Goal: Task Accomplishment & Management: Complete application form

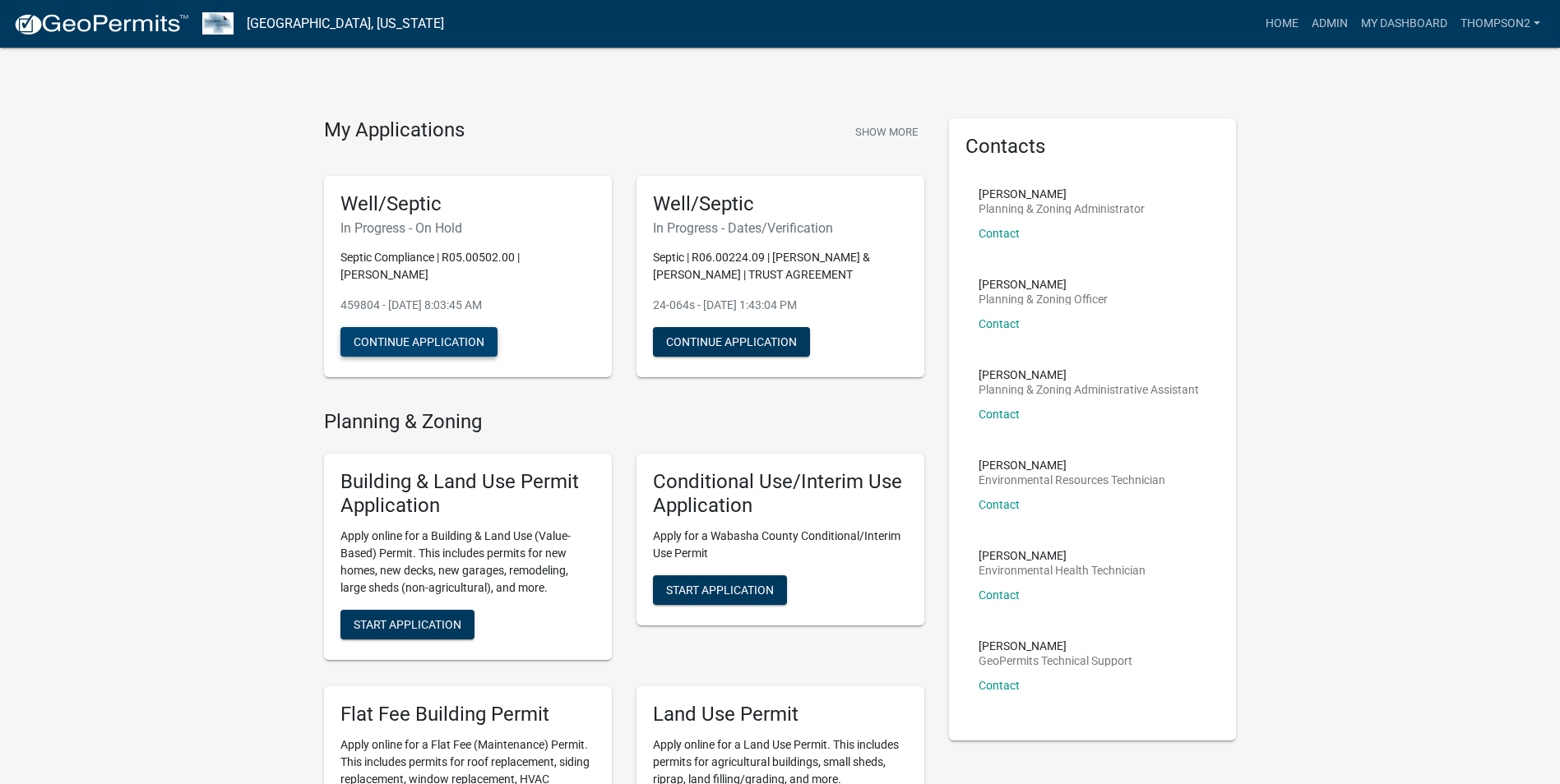
click at [418, 331] on button "Continue Application" at bounding box center [419, 342] width 157 height 30
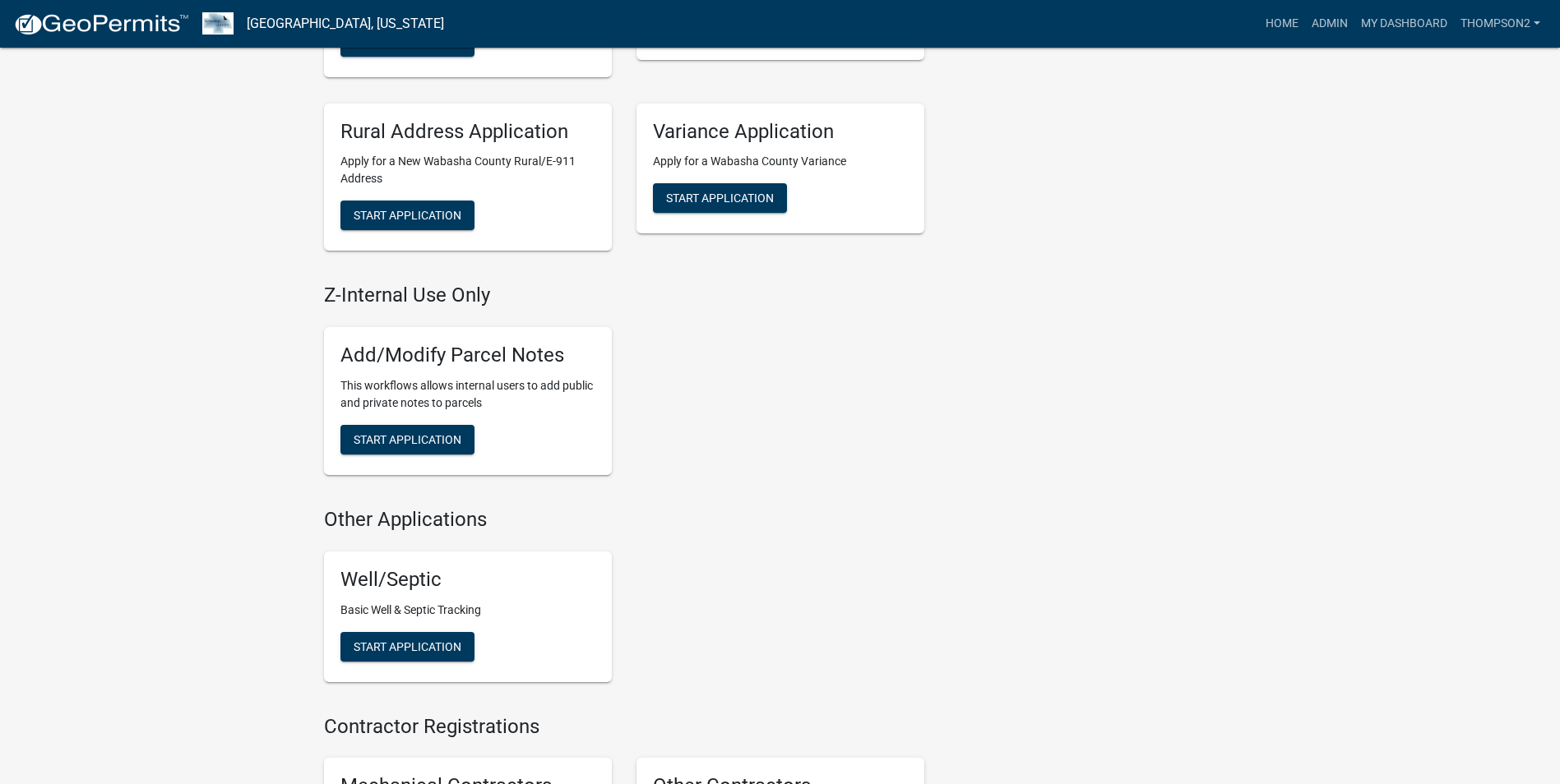
scroll to position [822, 0]
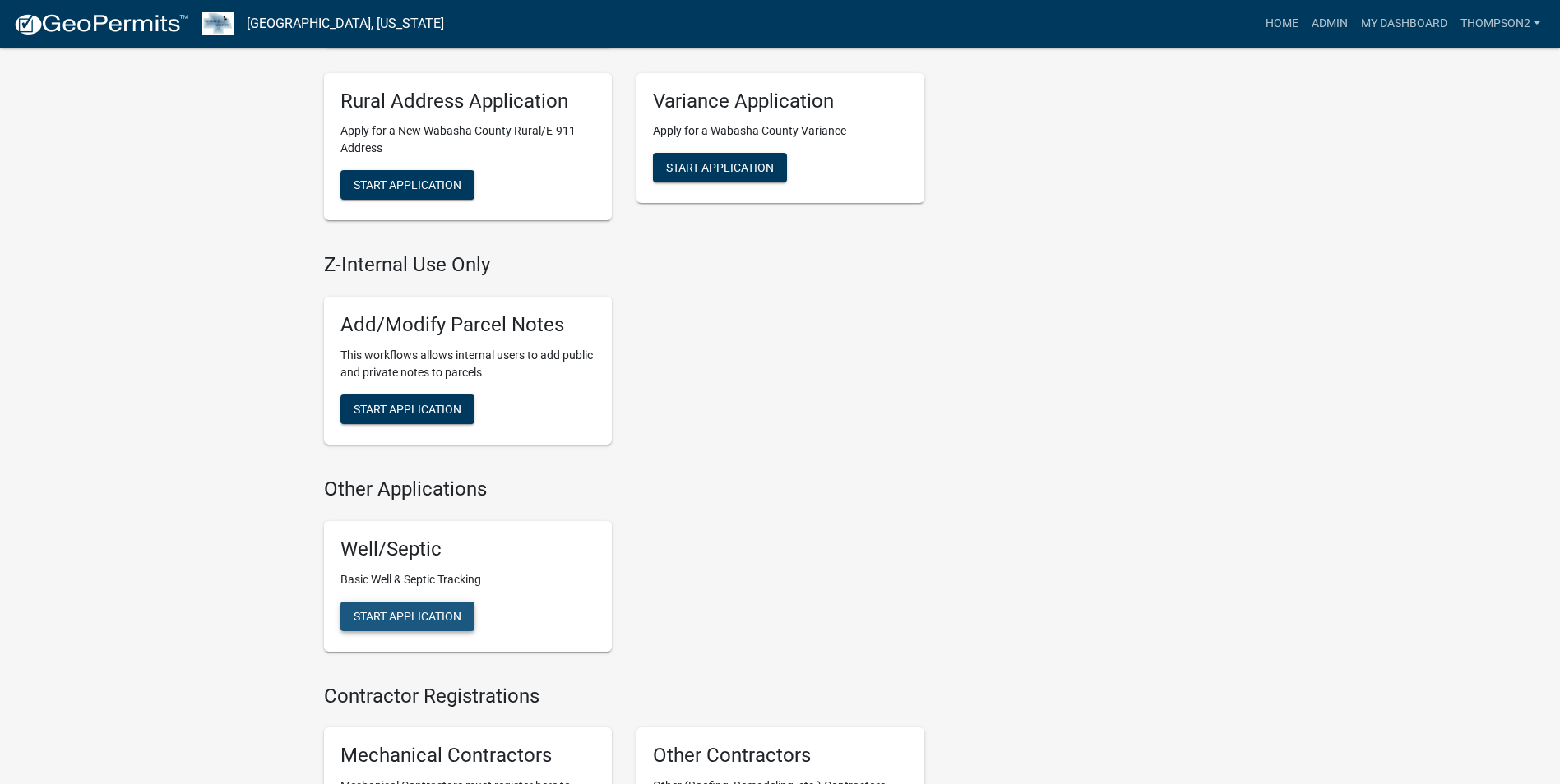
click at [420, 606] on button "Start Application" at bounding box center [408, 616] width 134 height 30
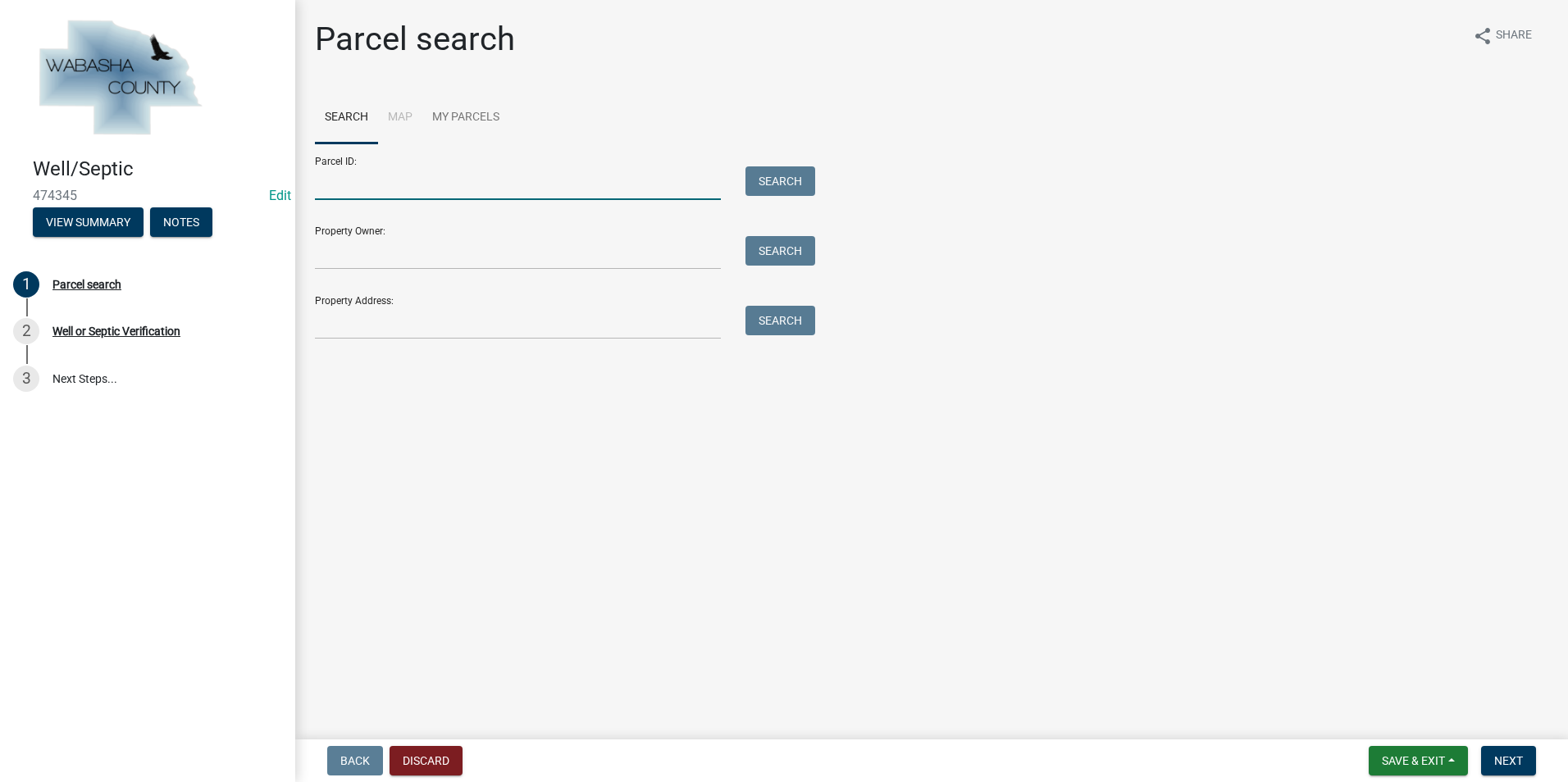
click at [328, 179] on input "Parcel ID:" at bounding box center [517, 183] width 406 height 33
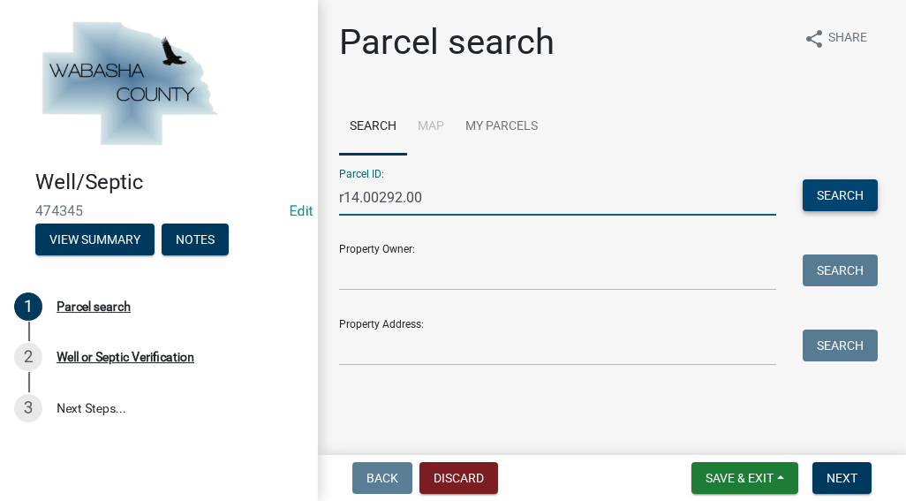
type input "r14.00292.00"
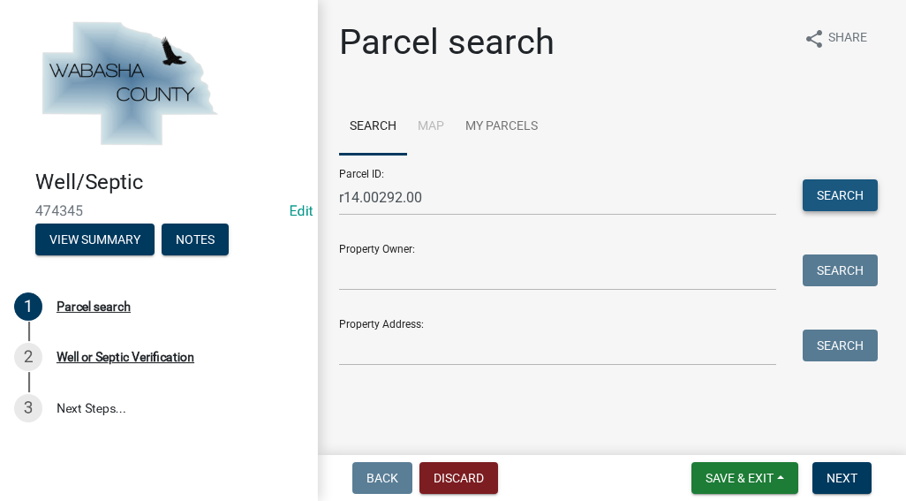
drag, startPoint x: 823, startPoint y: 196, endPoint x: 835, endPoint y: 172, distance: 26.9
click at [825, 195] on button "Search" at bounding box center [840, 195] width 75 height 32
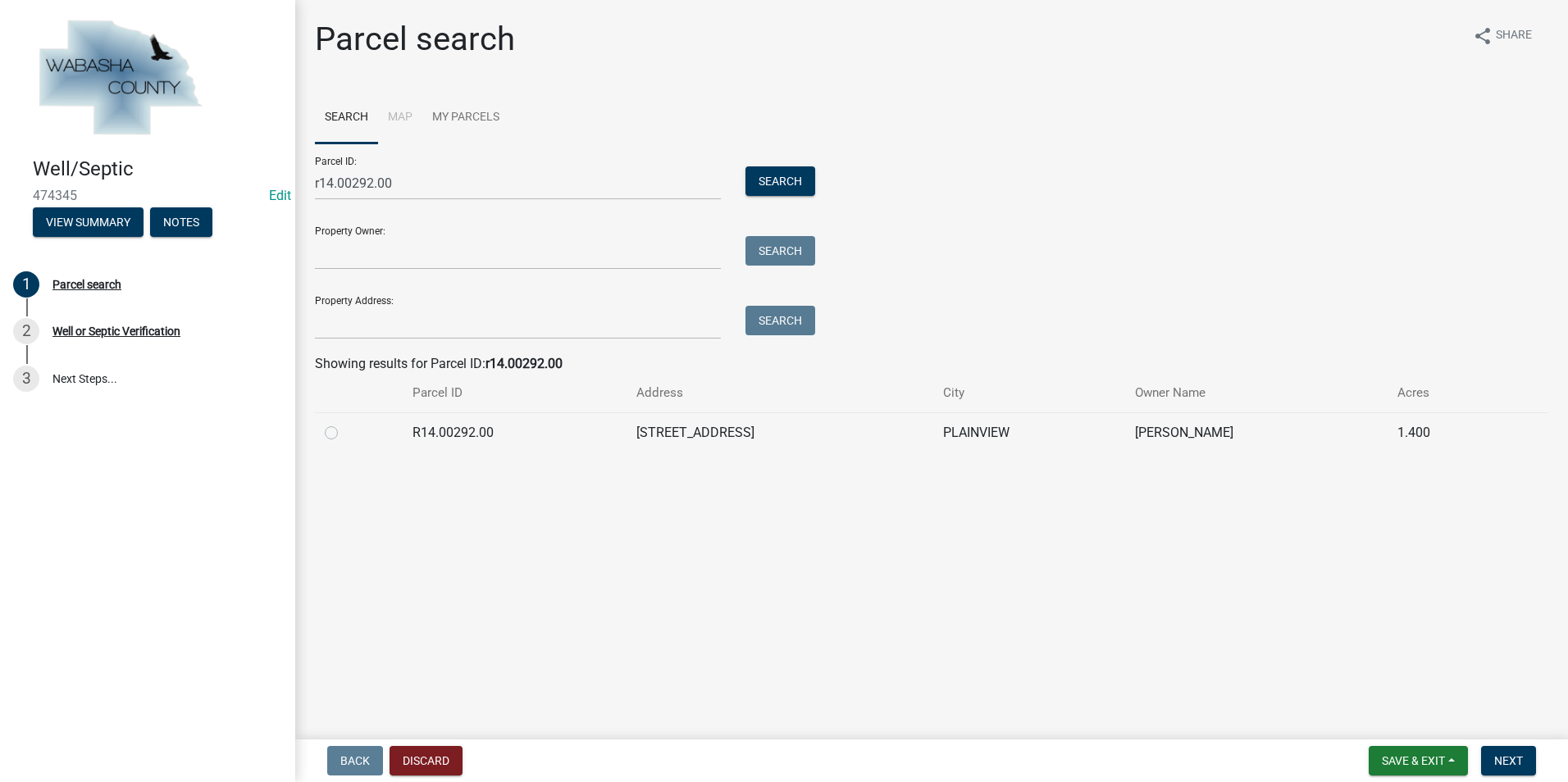
click at [345, 424] on label at bounding box center [345, 424] width 0 height 0
click at [345, 434] on input "radio" at bounding box center [349, 428] width 10 height 10
radio input "true"
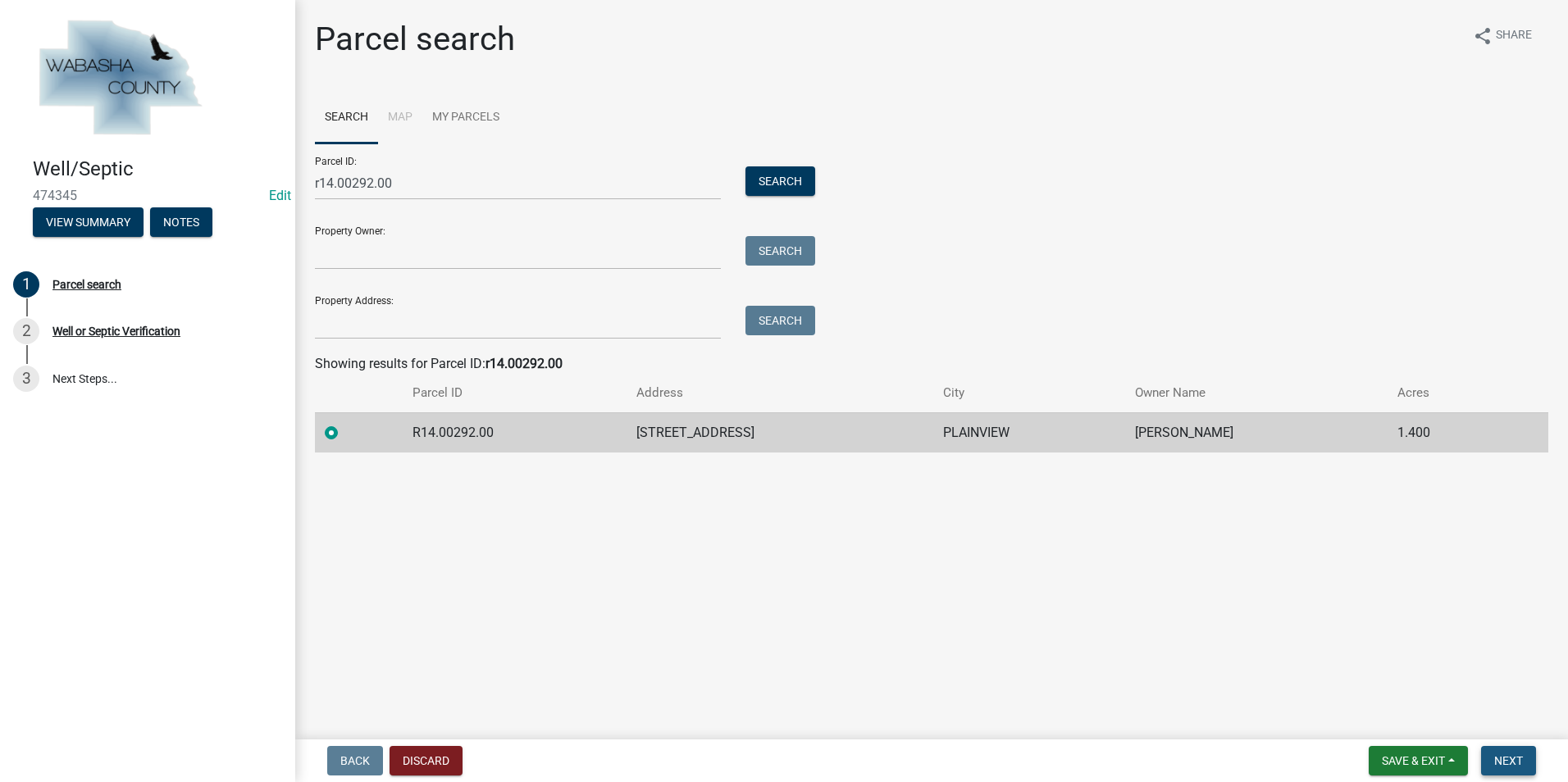
click at [1513, 759] on span "Next" at bounding box center [1509, 761] width 29 height 13
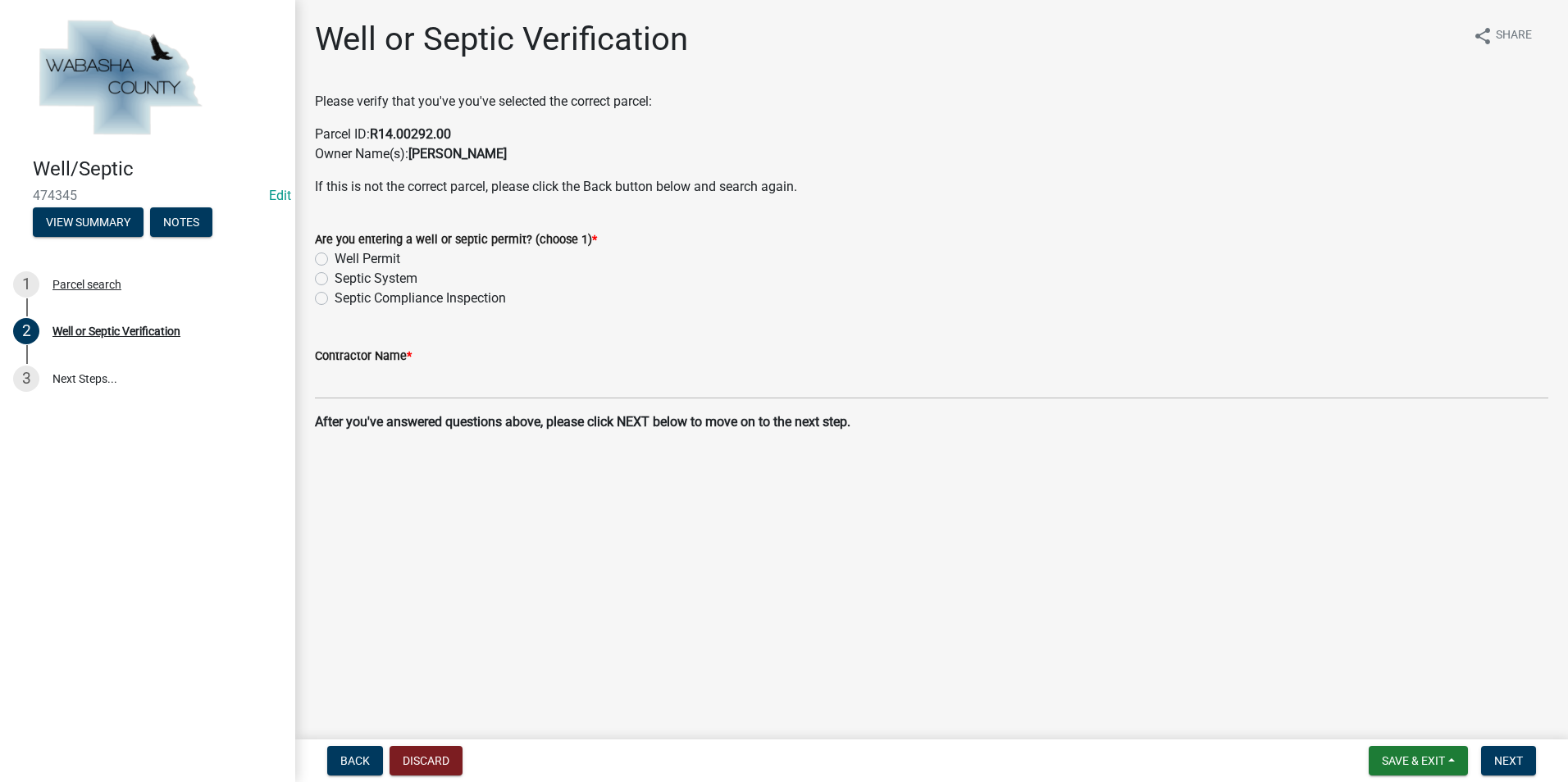
click at [334, 299] on label "Septic Compliance Inspection" at bounding box center [420, 298] width 172 height 20
click at [334, 299] on input "Septic Compliance Inspection" at bounding box center [339, 293] width 10 height 10
radio input "true"
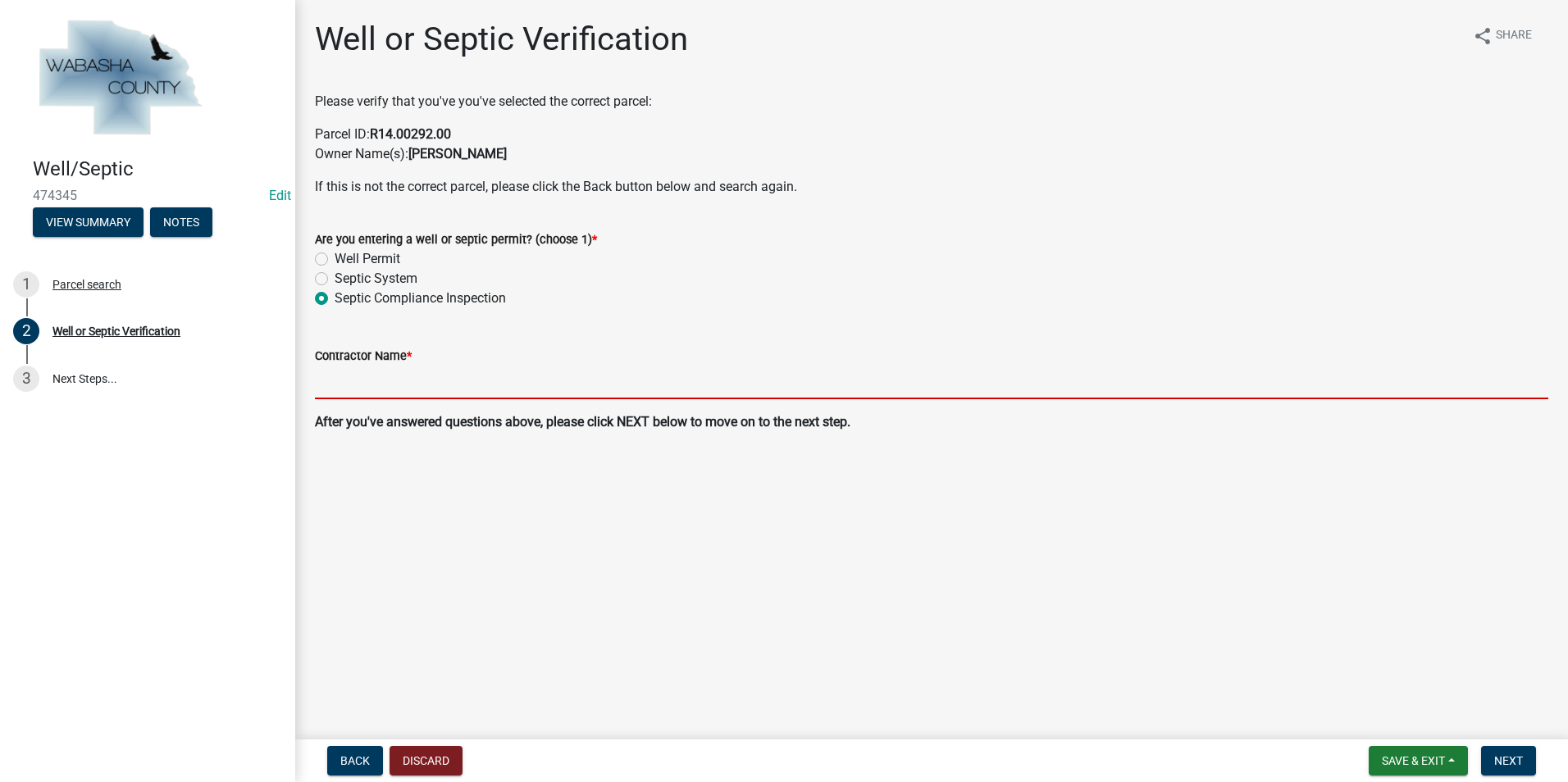
click at [359, 395] on input "Contractor Name *" at bounding box center [932, 383] width 1234 height 33
type input "Gopher Septic Service"
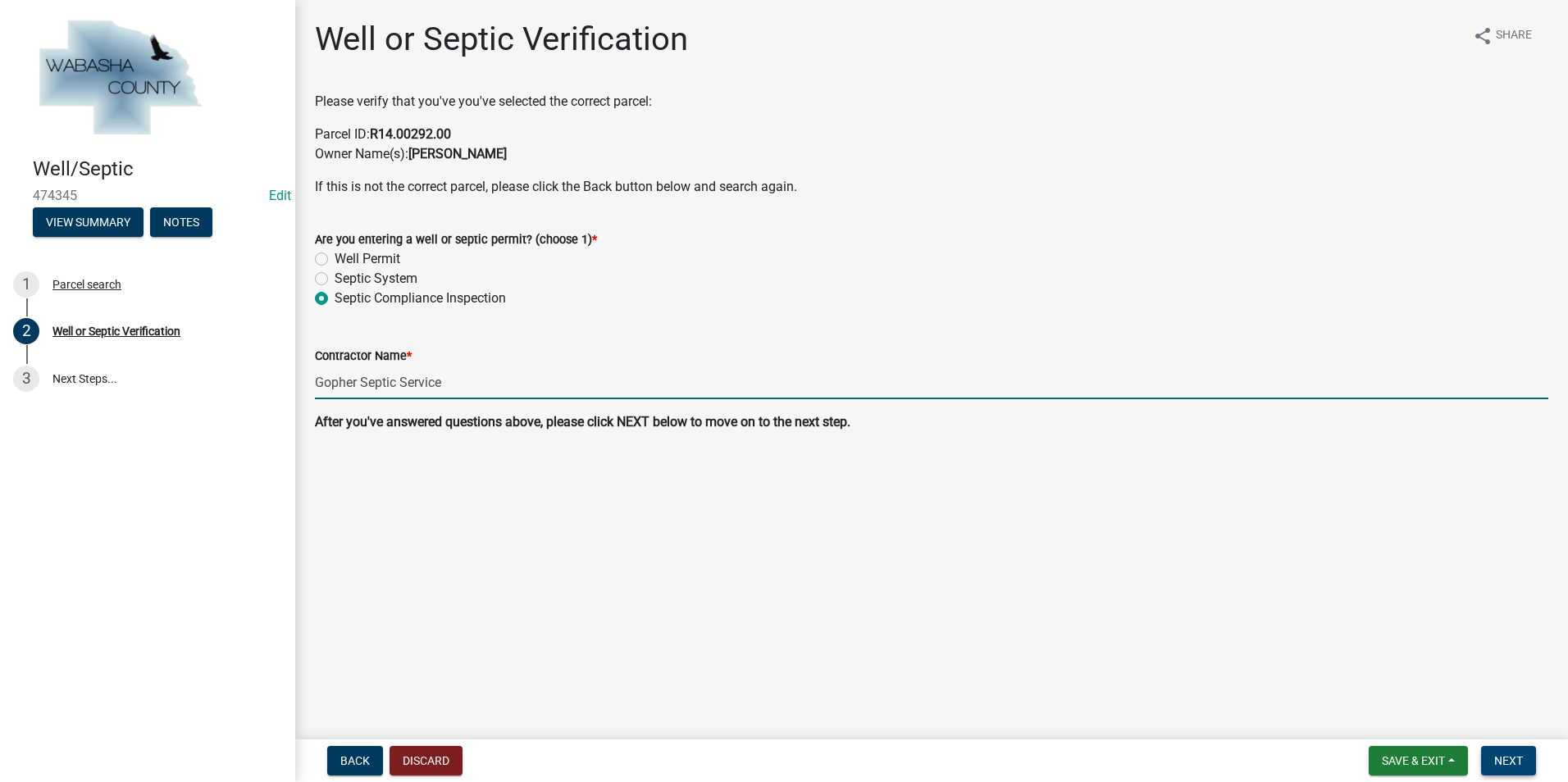
click at [1515, 752] on button "Next" at bounding box center [1508, 761] width 55 height 30
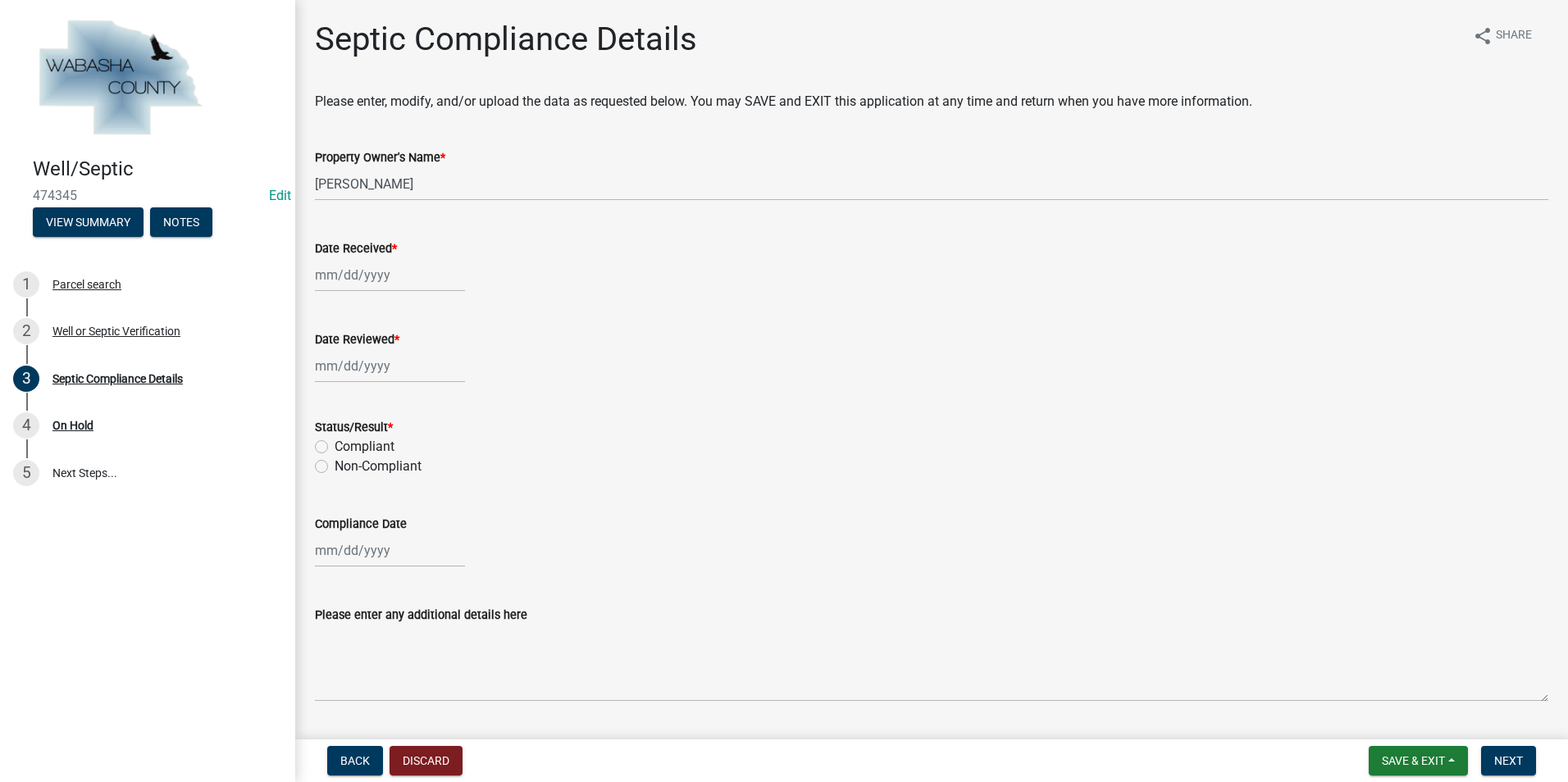
click at [337, 277] on div at bounding box center [390, 275] width 150 height 33
select select "9"
select select "2025"
click at [431, 366] on div "5" at bounding box center [437, 362] width 26 height 26
type input "09/05/2025"
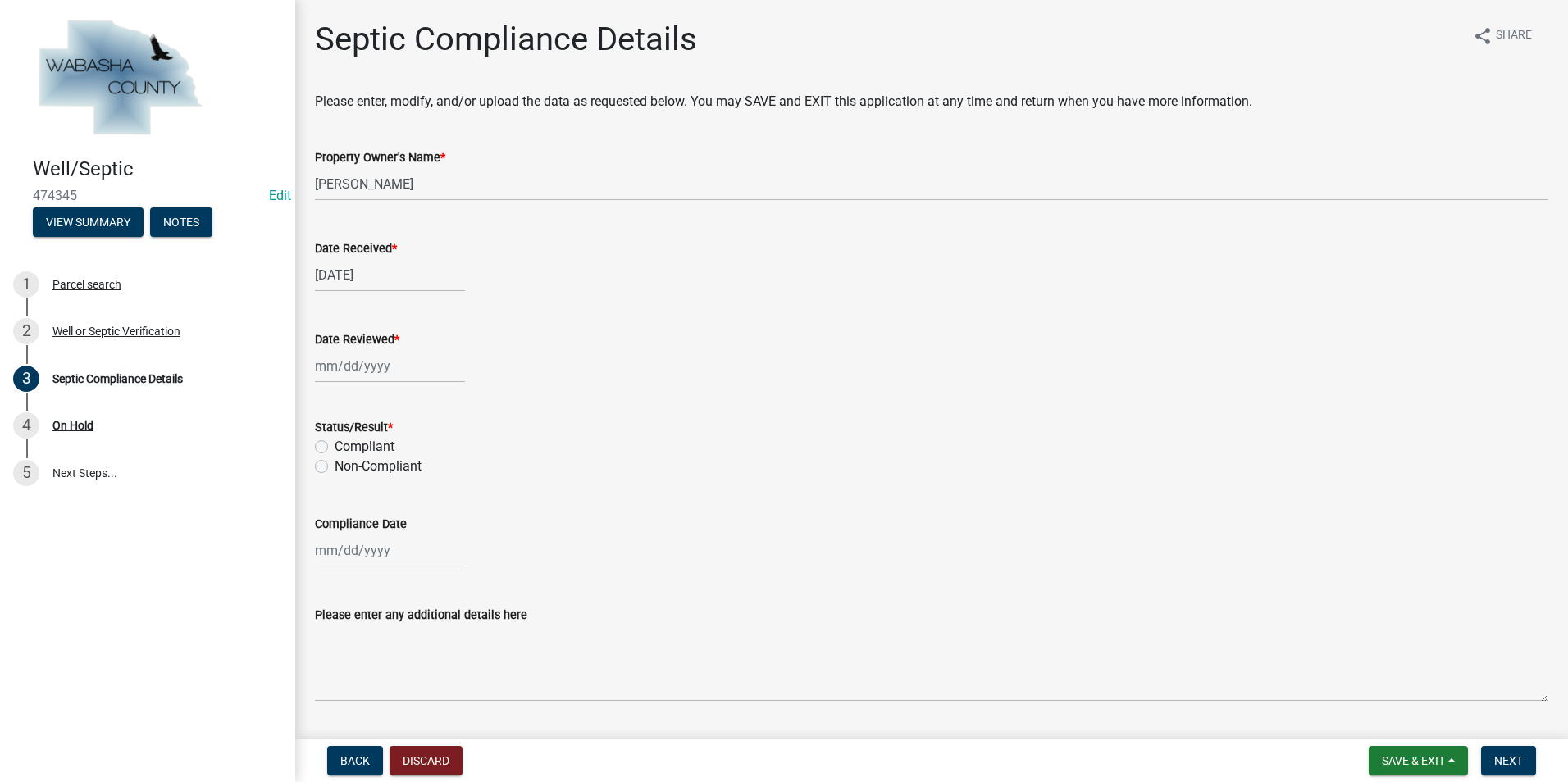
click at [408, 366] on div at bounding box center [390, 366] width 150 height 33
select select "9"
select select "2025"
click at [440, 450] on div "5" at bounding box center [437, 453] width 26 height 26
type input "09/05/2025"
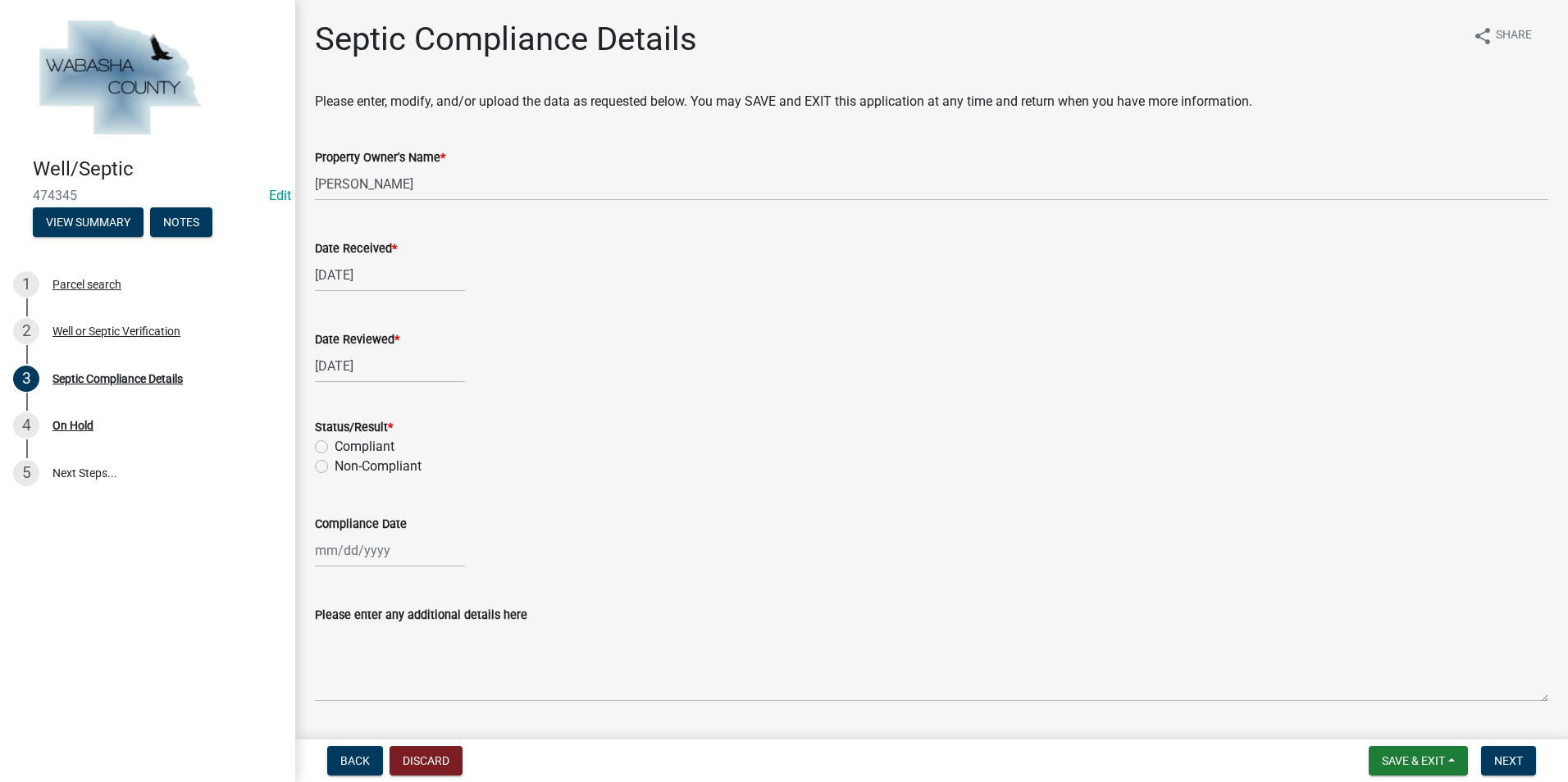
click at [334, 441] on label "Compliant" at bounding box center [364, 447] width 59 height 20
click at [334, 441] on input "Compliant" at bounding box center [339, 442] width 10 height 10
radio input "true"
click at [358, 551] on div at bounding box center [390, 551] width 150 height 33
select select "9"
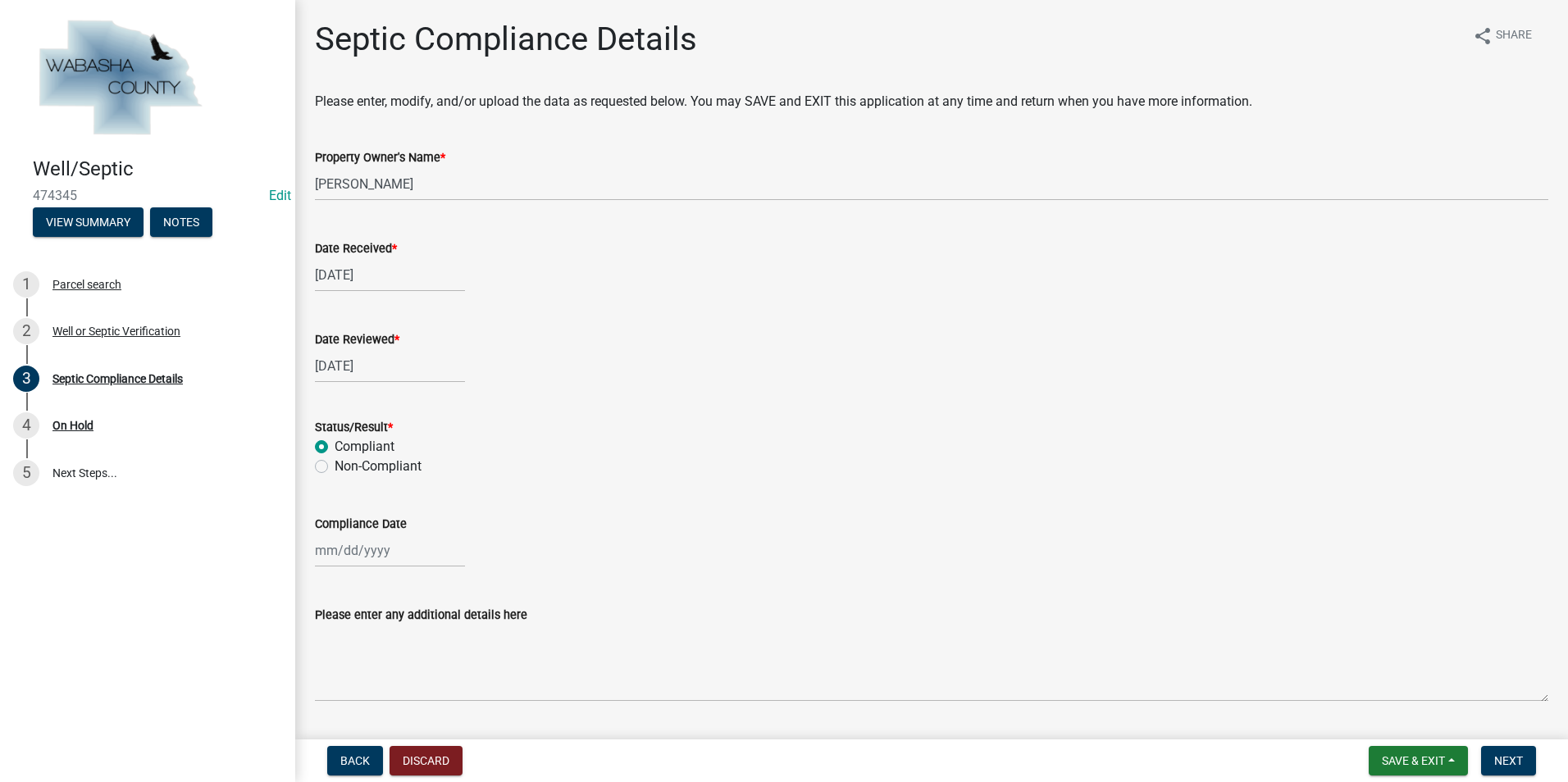
select select "2025"
click at [438, 379] on div "5" at bounding box center [437, 384] width 26 height 26
type input "09/05/2025"
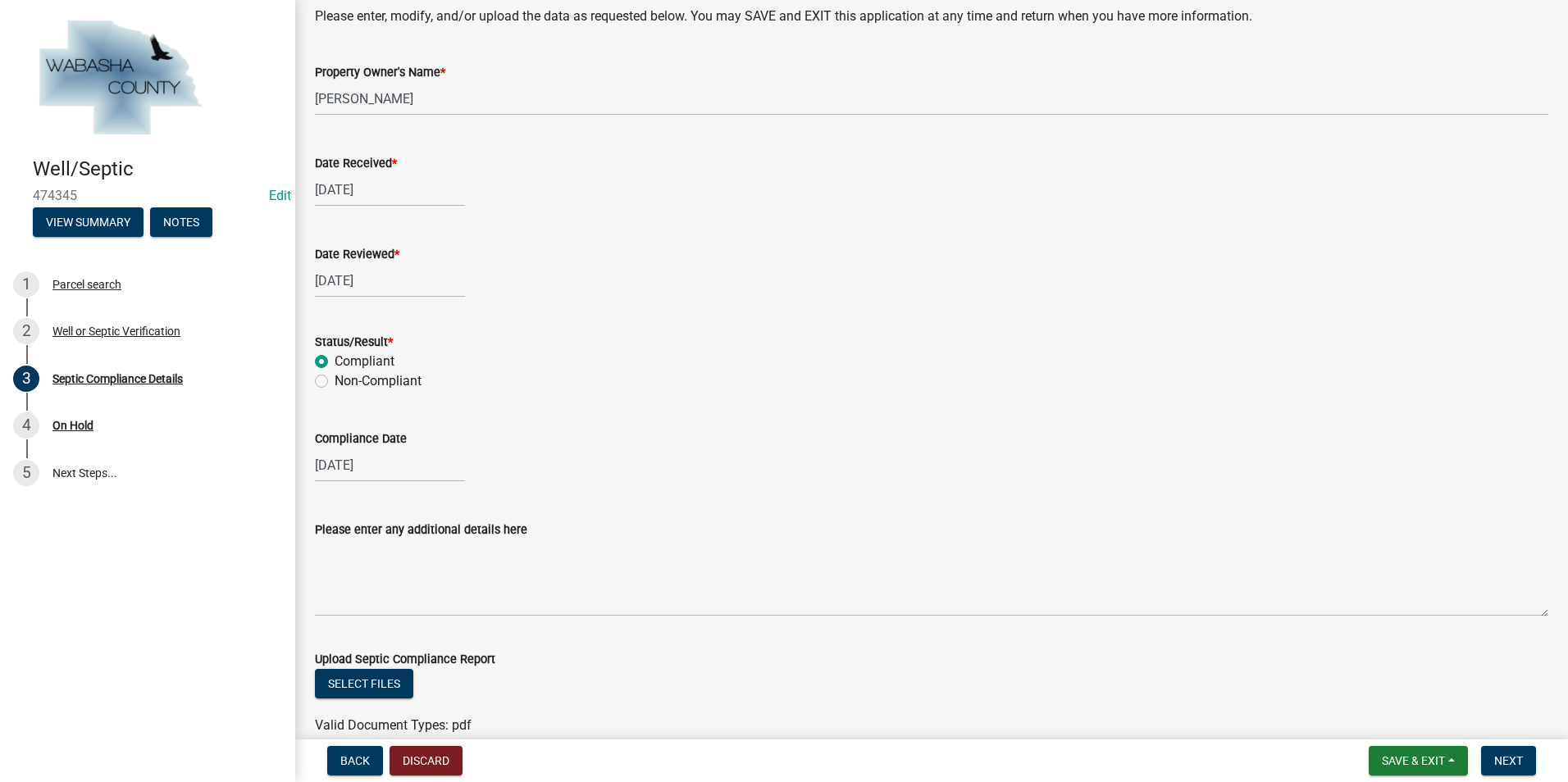
scroll to position [200, 0]
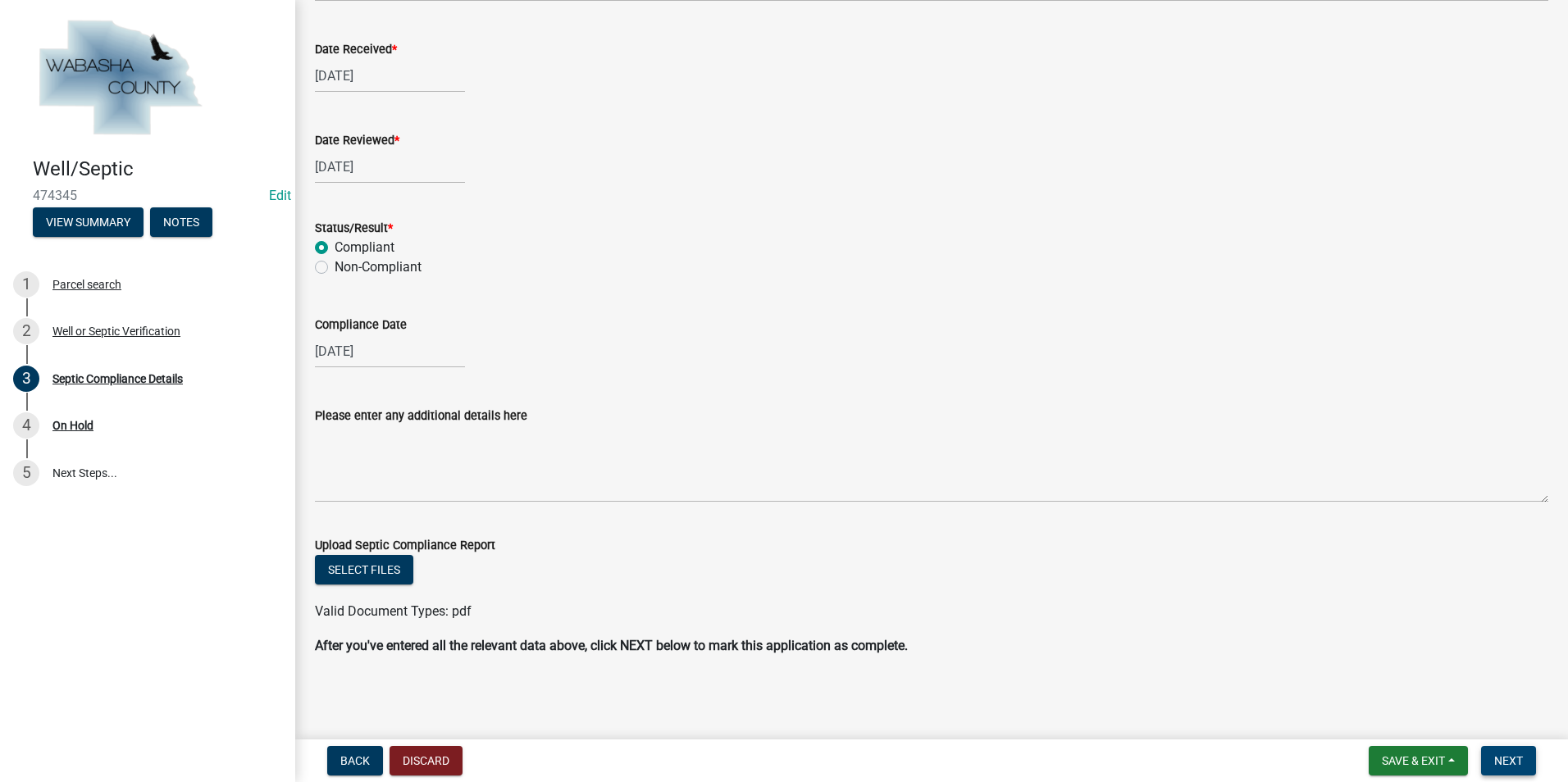
click at [1498, 766] on span "Next" at bounding box center [1509, 761] width 29 height 13
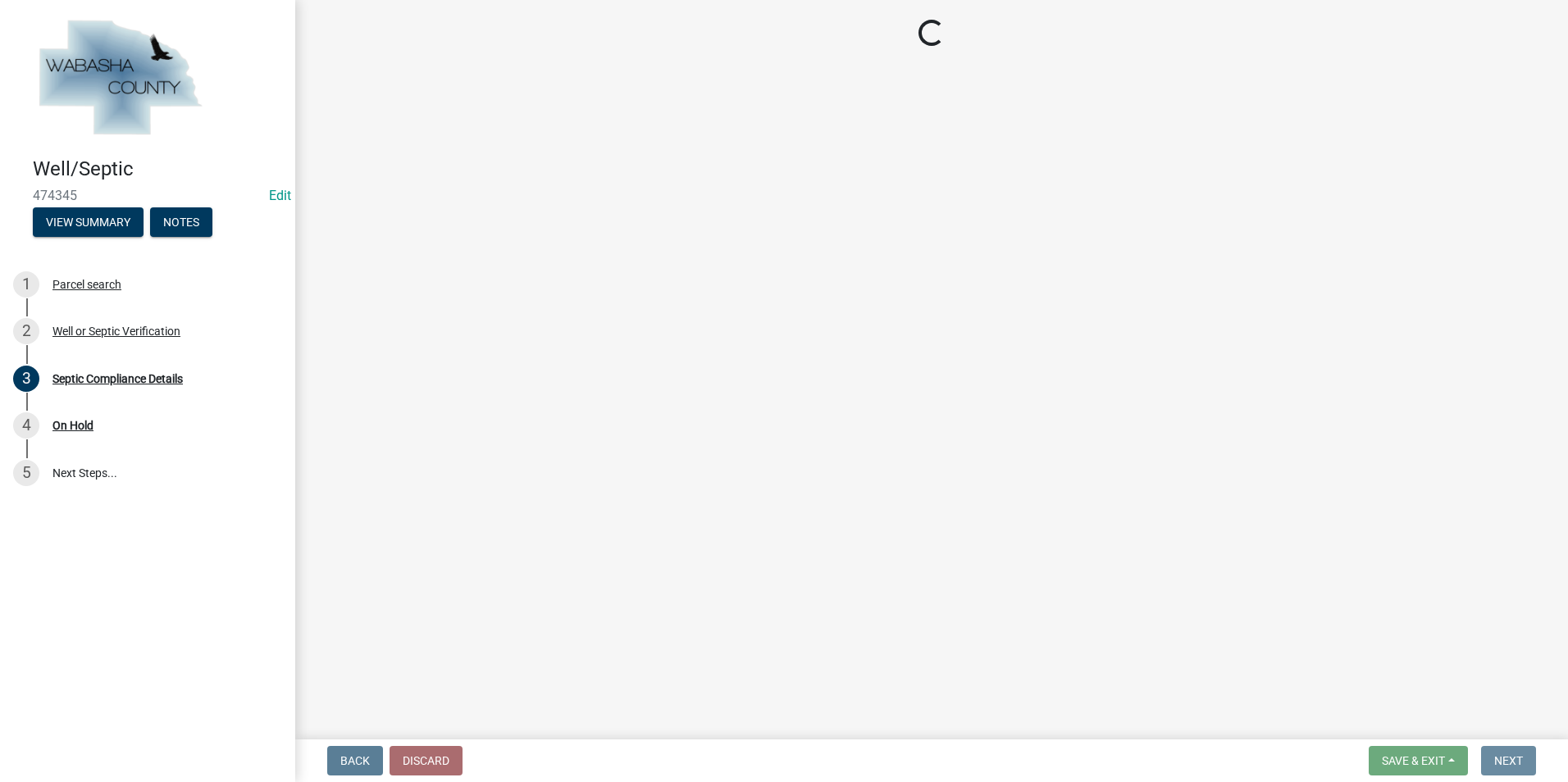
scroll to position [0, 0]
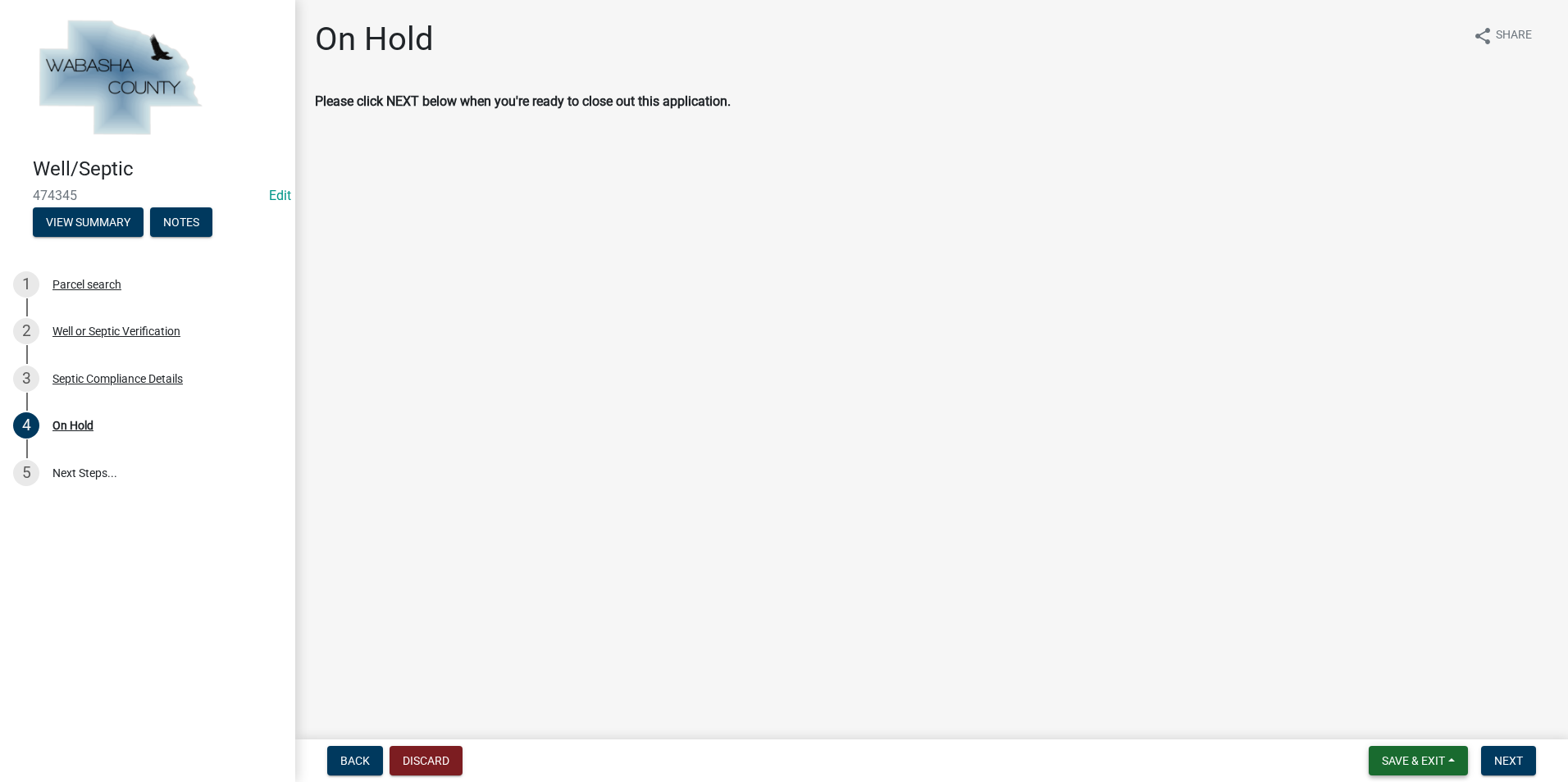
click at [1457, 767] on button "Save & Exit" at bounding box center [1418, 761] width 99 height 30
click at [1418, 732] on button "Save & Exit" at bounding box center [1402, 718] width 131 height 39
